Goal: Find specific page/section: Find specific page/section

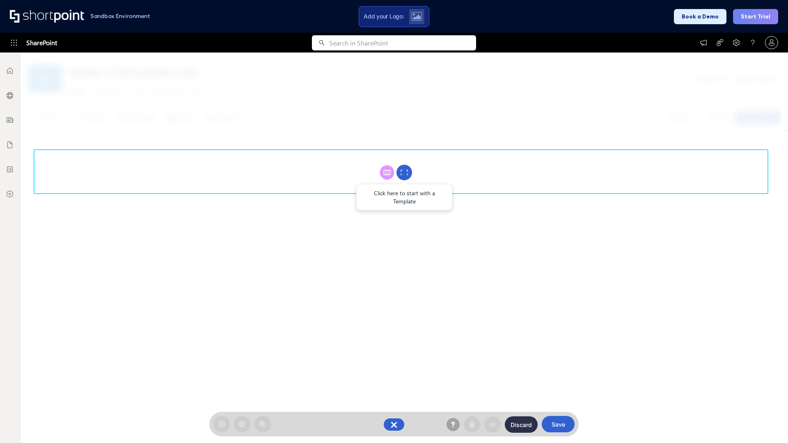
click at [404, 172] on circle at bounding box center [404, 173] width 16 height 16
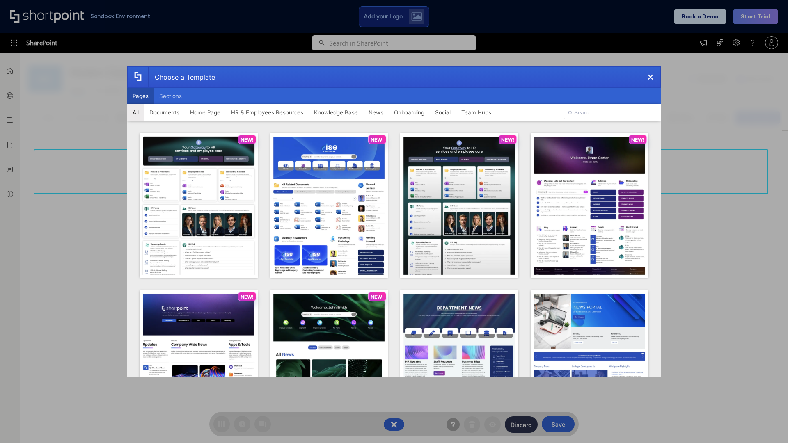
click at [140, 96] on button "Pages" at bounding box center [140, 96] width 27 height 16
type input "prise 1"
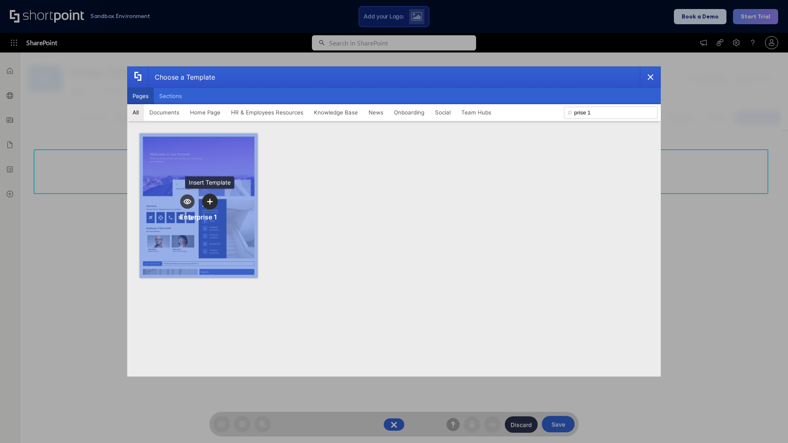
click at [210, 201] on icon "template selector" at bounding box center [210, 202] width 6 height 6
